Goal: Task Accomplishment & Management: Use online tool/utility

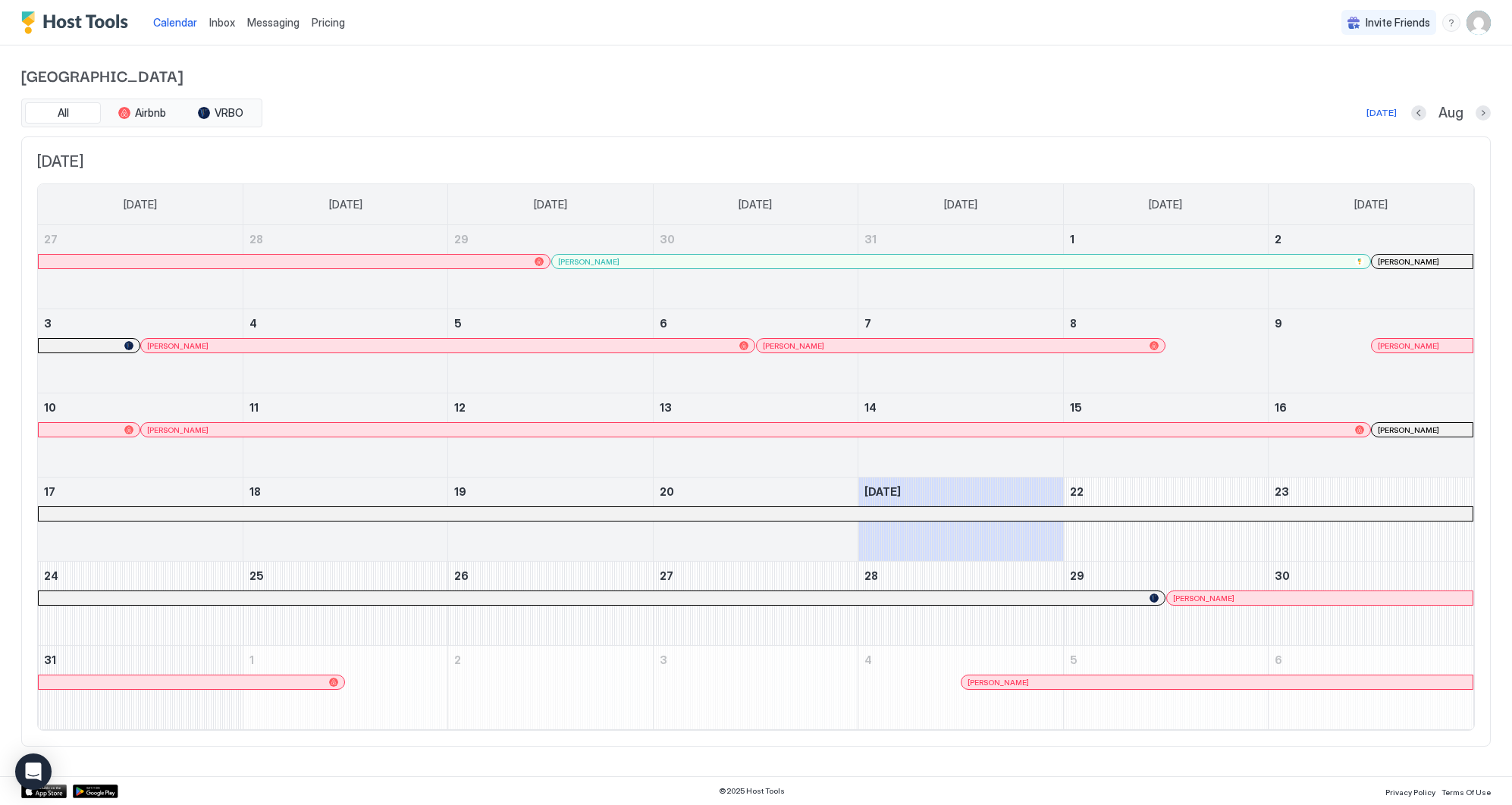
click at [330, 23] on span "Pricing" at bounding box center [328, 23] width 33 height 14
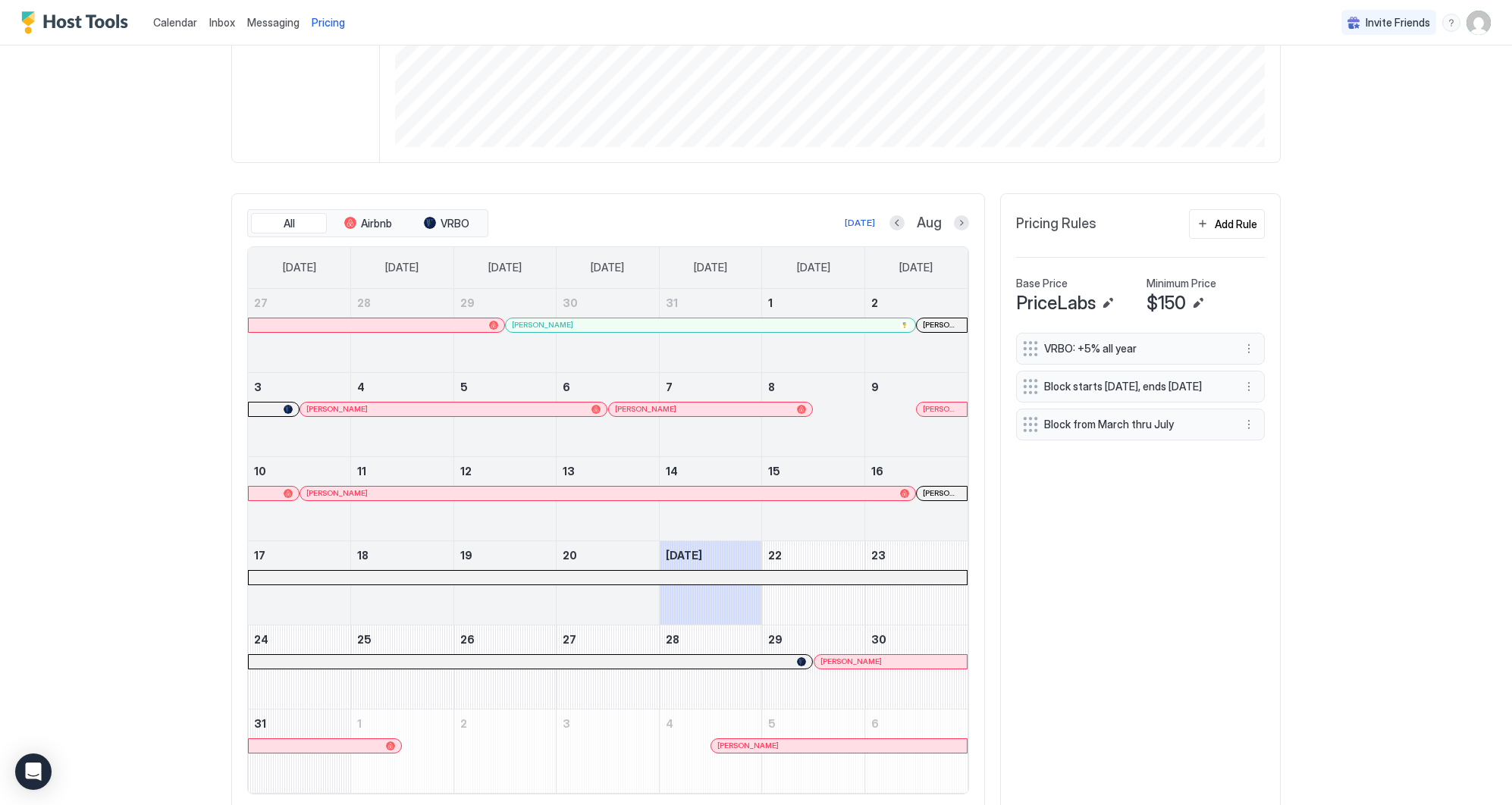
scroll to position [327, 0]
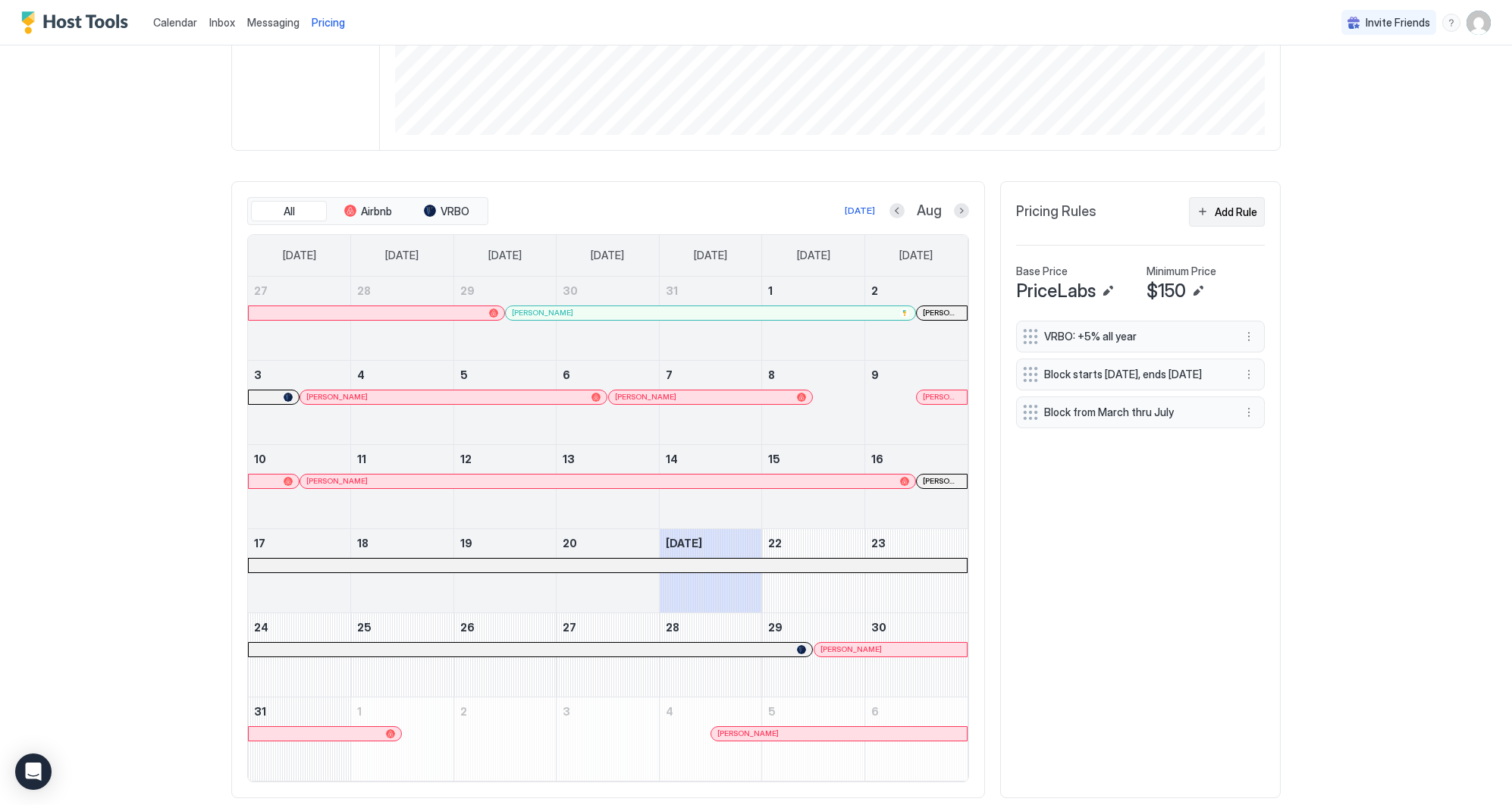
click at [1252, 212] on div "Add Rule" at bounding box center [1236, 212] width 43 height 16
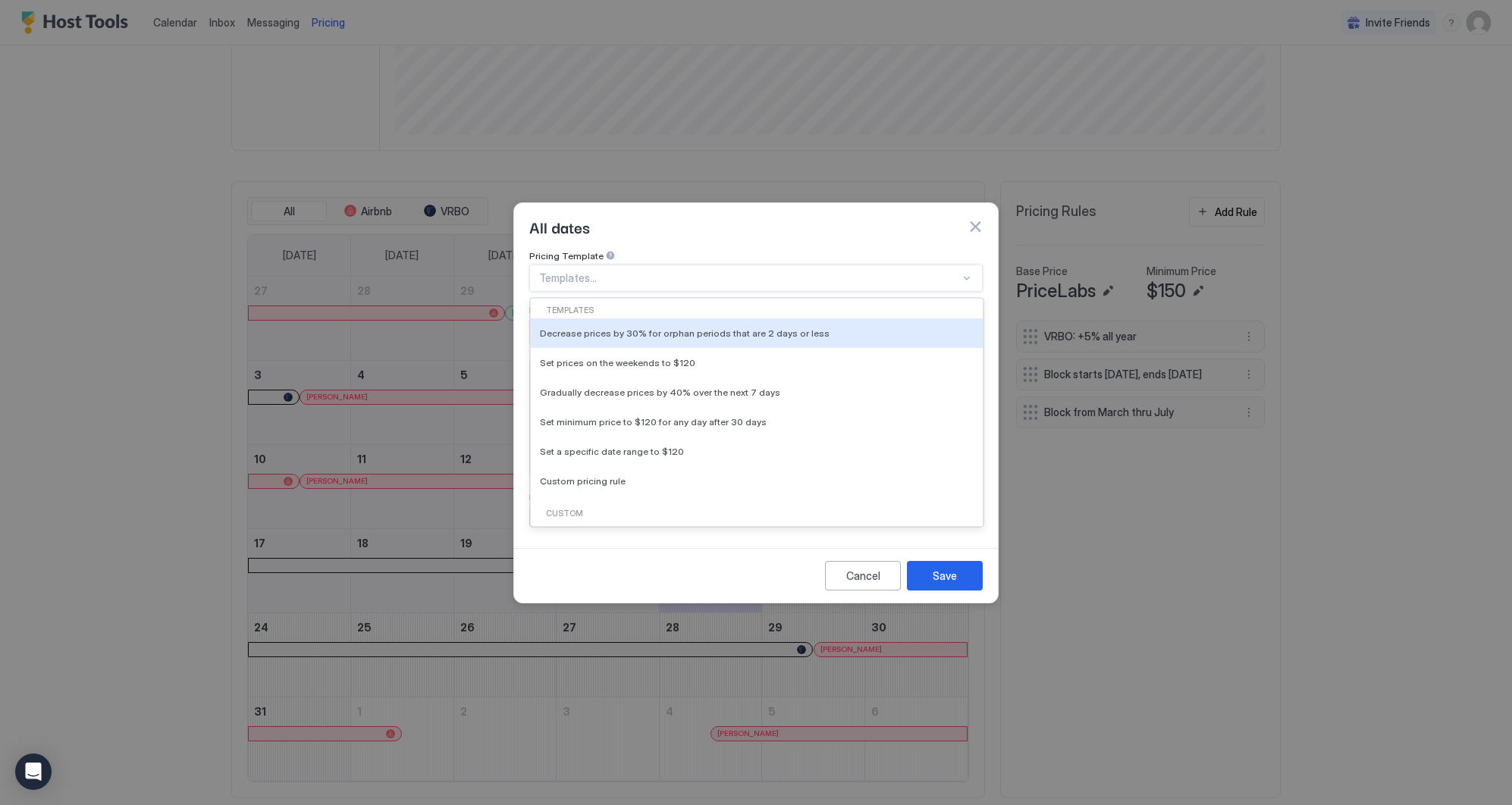
click at [625, 271] on div at bounding box center [749, 278] width 421 height 14
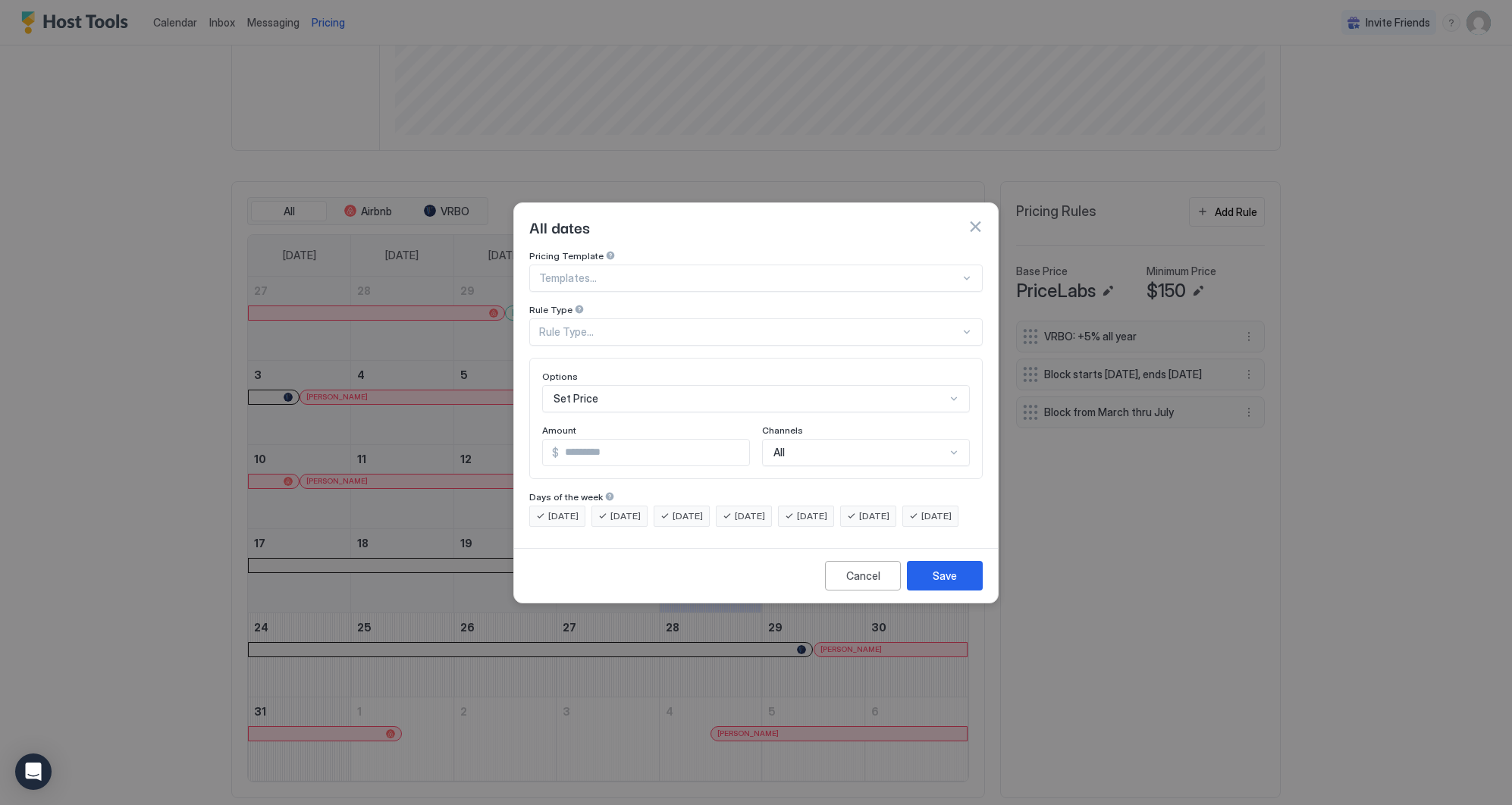
click at [647, 215] on div "All dates" at bounding box center [756, 226] width 453 height 23
click at [607, 325] on div "Rule Type..." at bounding box center [749, 332] width 421 height 14
click at [589, 480] on div "Months" at bounding box center [756, 485] width 433 height 11
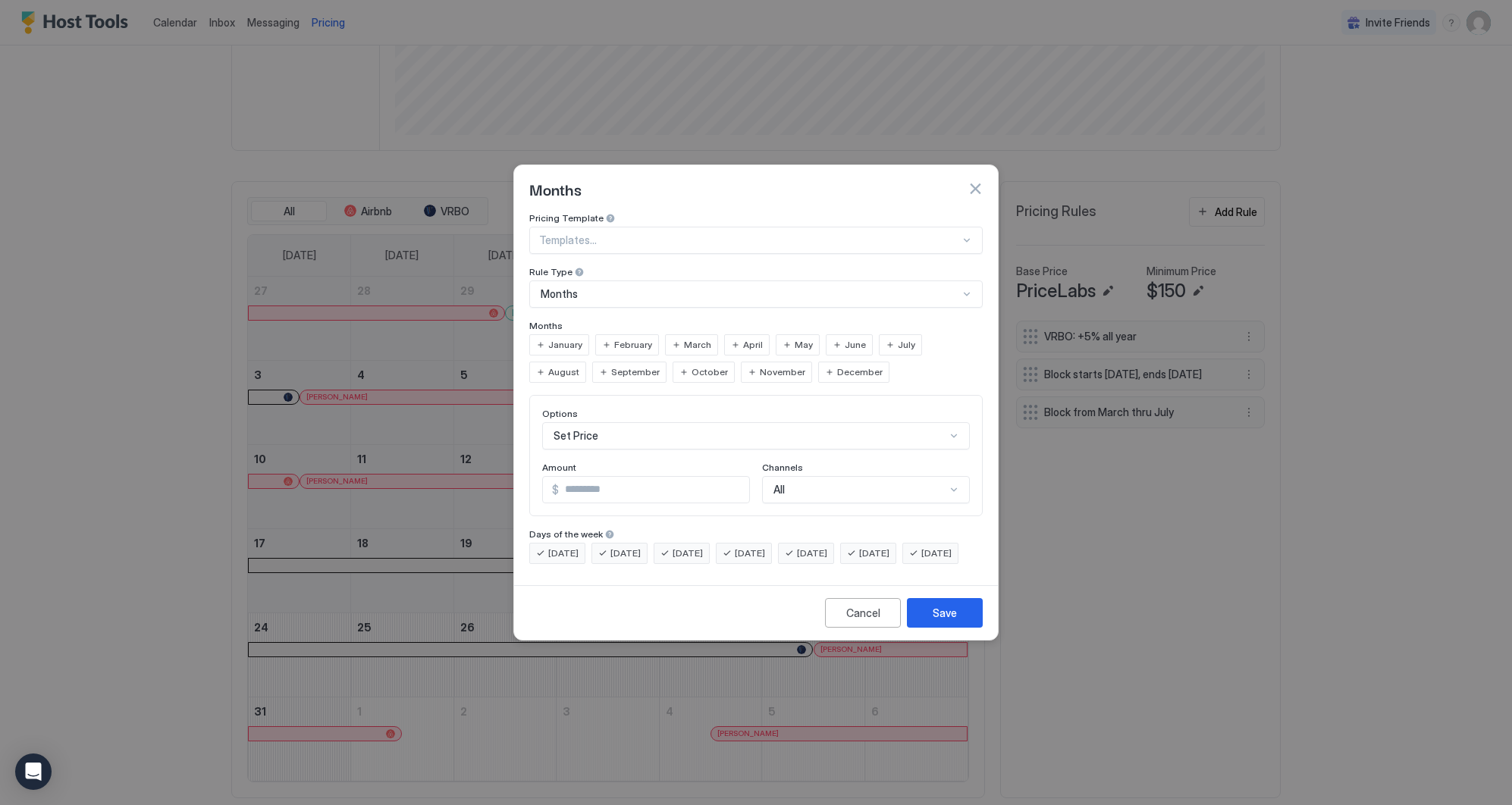
drag, startPoint x: 941, startPoint y: 331, endPoint x: 845, endPoint y: 336, distance: 96.1
click at [579, 366] on span "August" at bounding box center [564, 373] width 31 height 14
click at [611, 366] on span "September" at bounding box center [635, 373] width 49 height 14
click at [691, 366] on span "October" at bounding box center [709, 373] width 36 height 14
click at [760, 366] on span "November" at bounding box center [782, 373] width 45 height 14
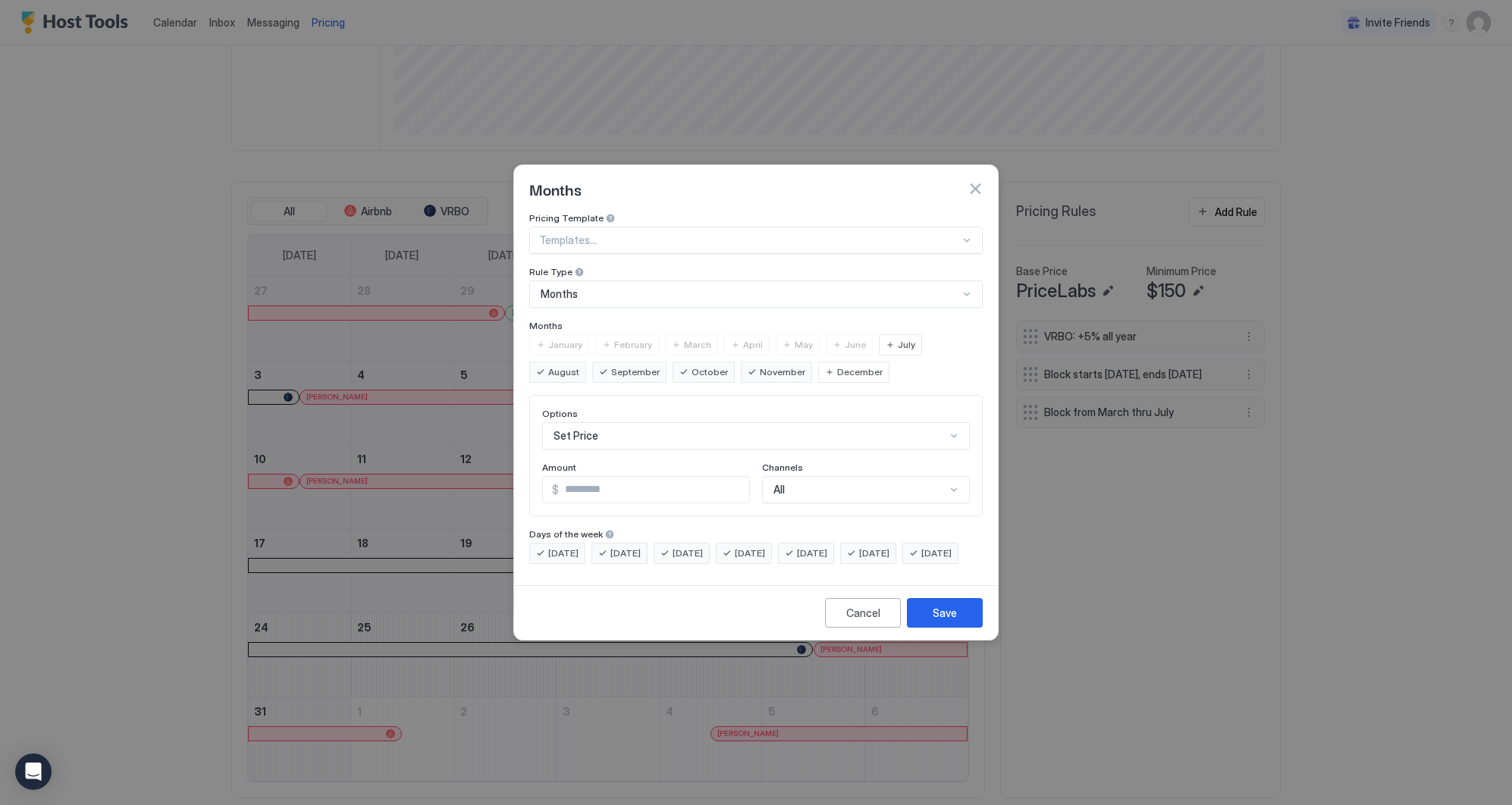
click at [837, 366] on span "December" at bounding box center [859, 373] width 45 height 14
click at [577, 338] on span "January" at bounding box center [565, 345] width 34 height 14
click at [626, 338] on span "February" at bounding box center [633, 345] width 38 height 14
click at [680, 422] on div "Set Price" at bounding box center [756, 436] width 427 height 27
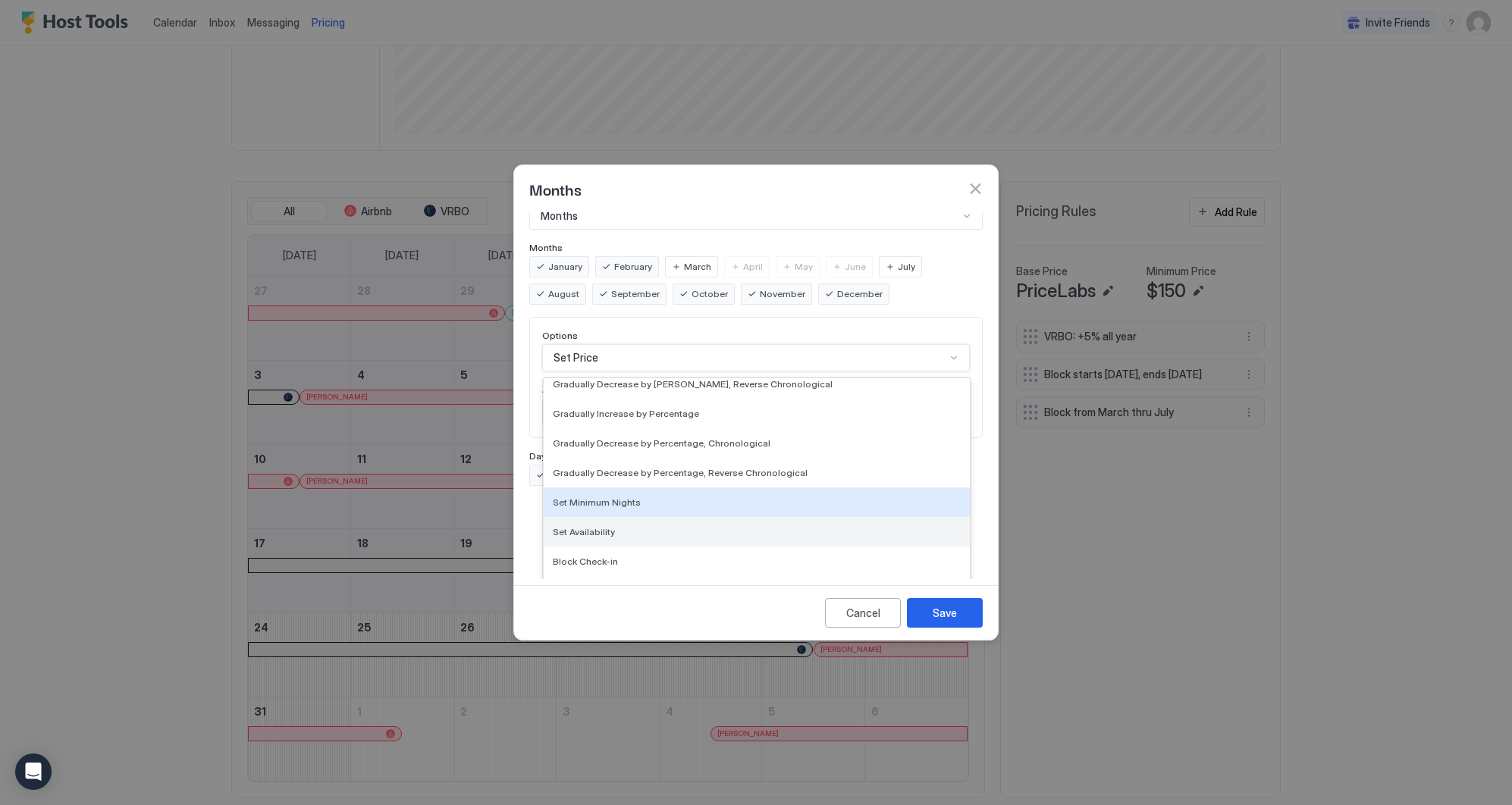
scroll to position [275, 0]
click at [605, 526] on span "Set Availability" at bounding box center [583, 531] width 63 height 11
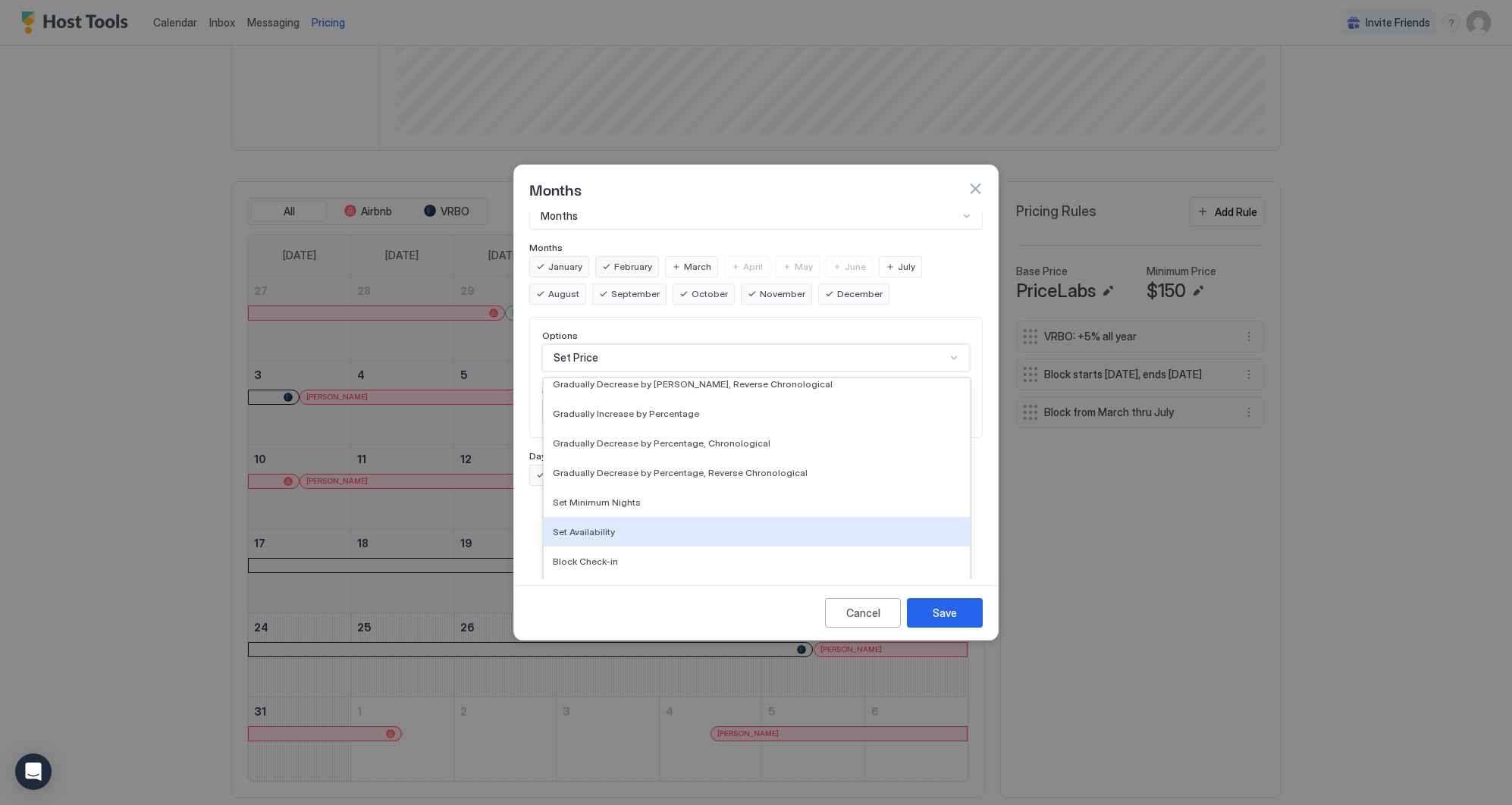
scroll to position [0, 0]
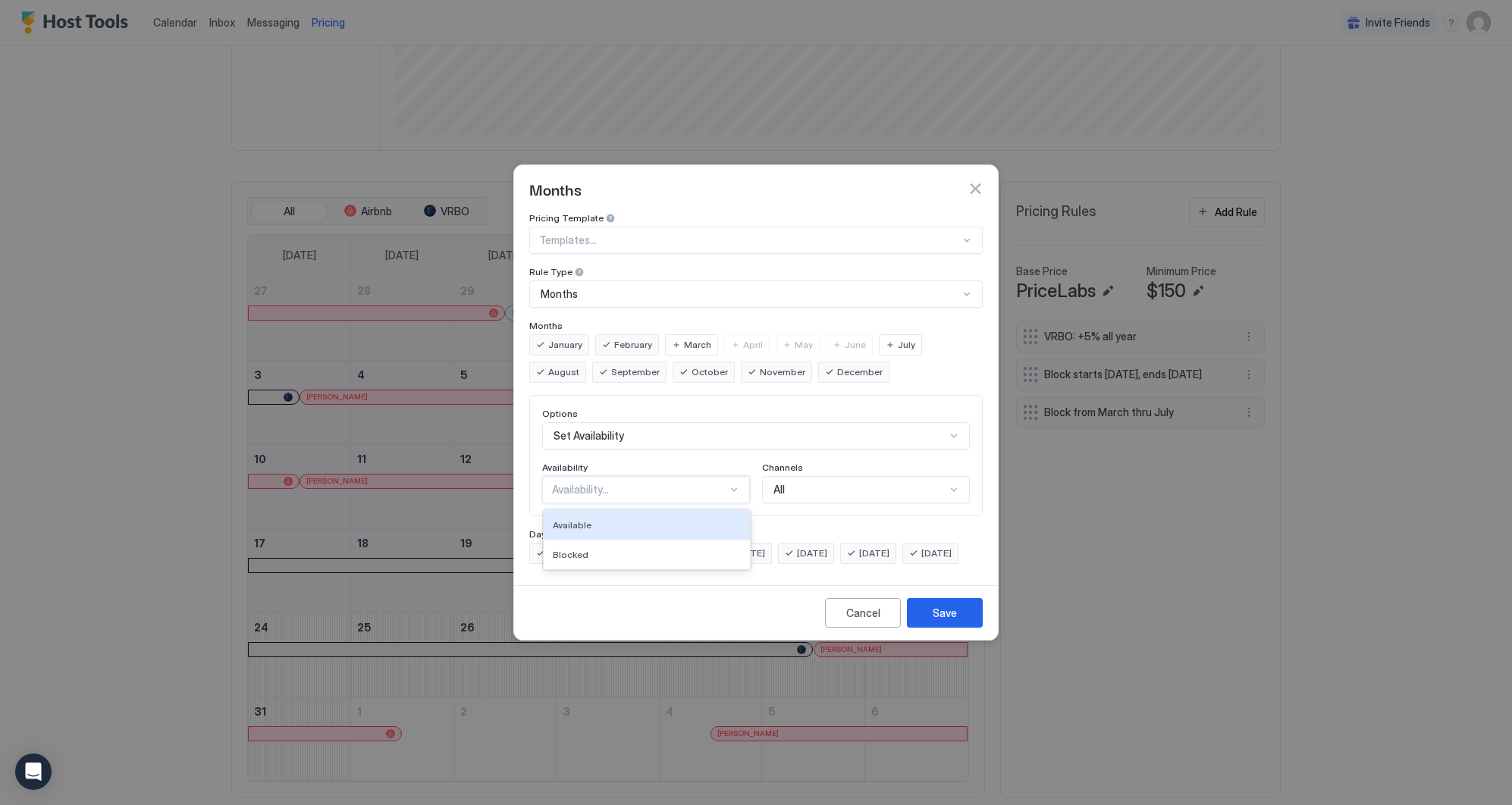
click at [708, 483] on div "Availability..." at bounding box center [639, 490] width 175 height 14
drag, startPoint x: 656, startPoint y: 532, endPoint x: 702, endPoint y: 524, distance: 46.7
click at [656, 540] on div "Blocked" at bounding box center [647, 554] width 206 height 30
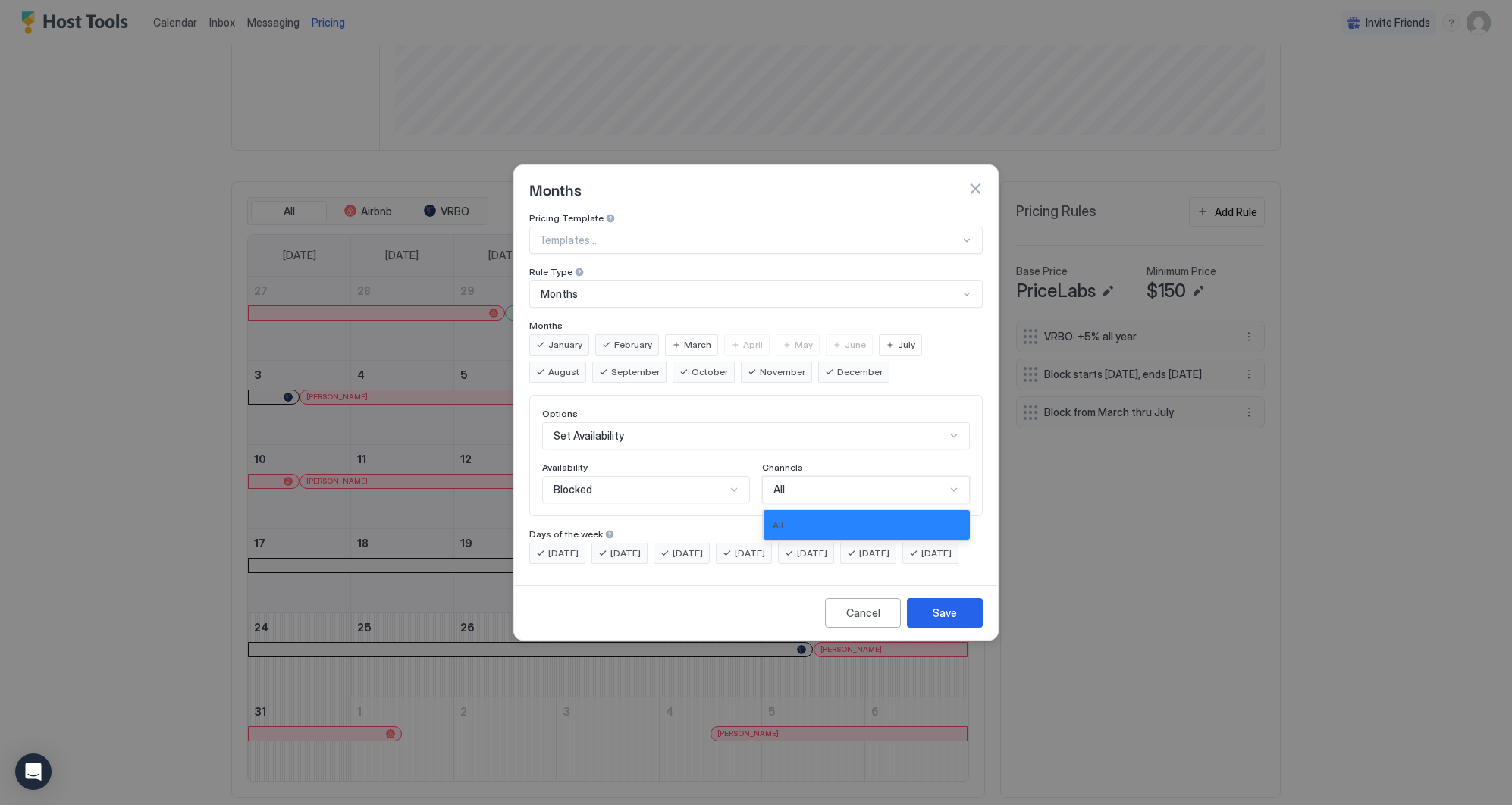
click at [836, 483] on div "All" at bounding box center [859, 490] width 172 height 14
click at [750, 462] on div "Channels" at bounding box center [646, 468] width 208 height 15
click at [862, 621] on div "Cancel" at bounding box center [864, 612] width 34 height 16
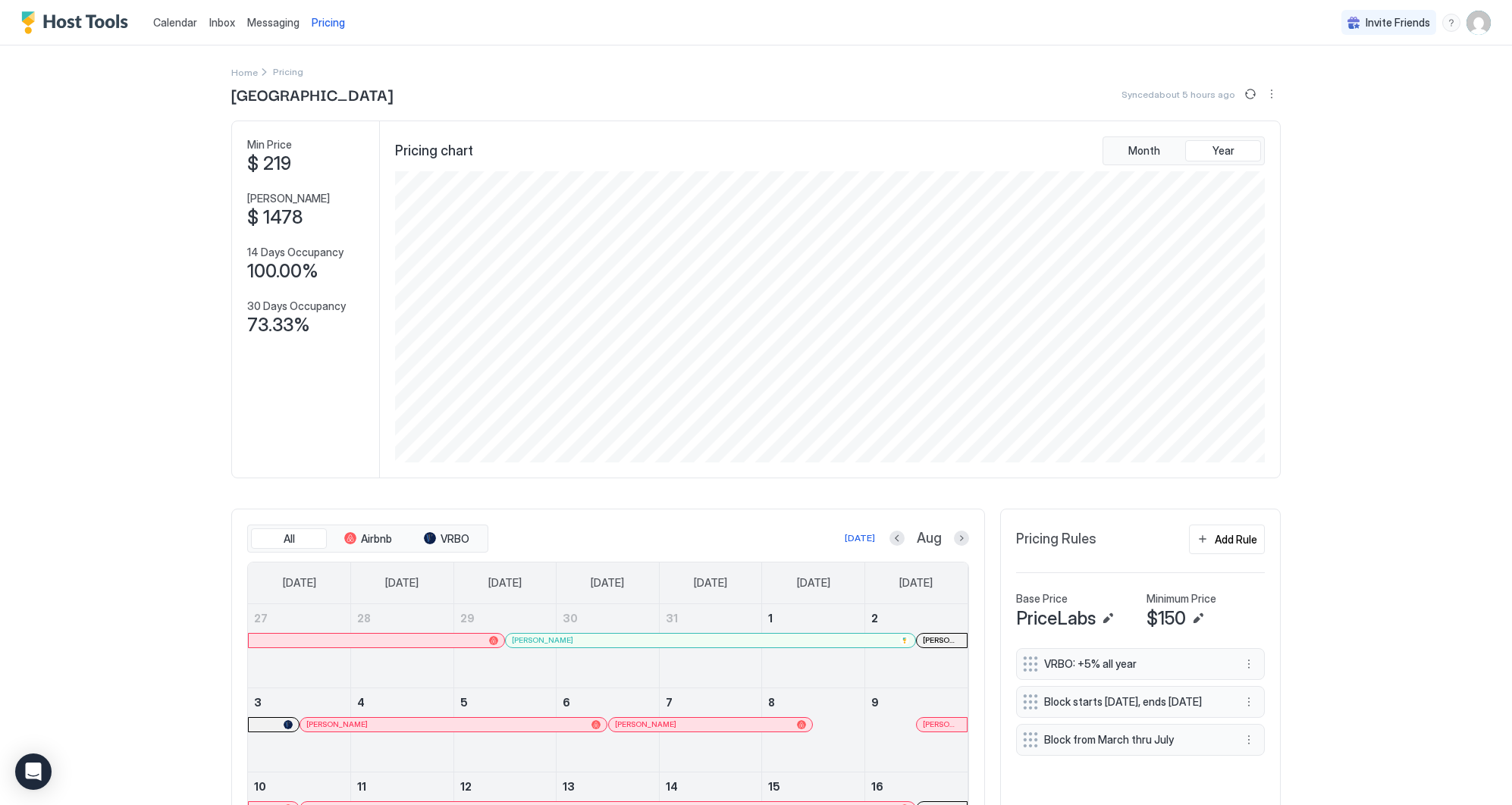
click at [1451, 23] on div "menu" at bounding box center [1450, 22] width 18 height 18
click at [1318, 127] on span "Contact us" at bounding box center [1318, 123] width 55 height 14
